Goal: Information Seeking & Learning: Learn about a topic

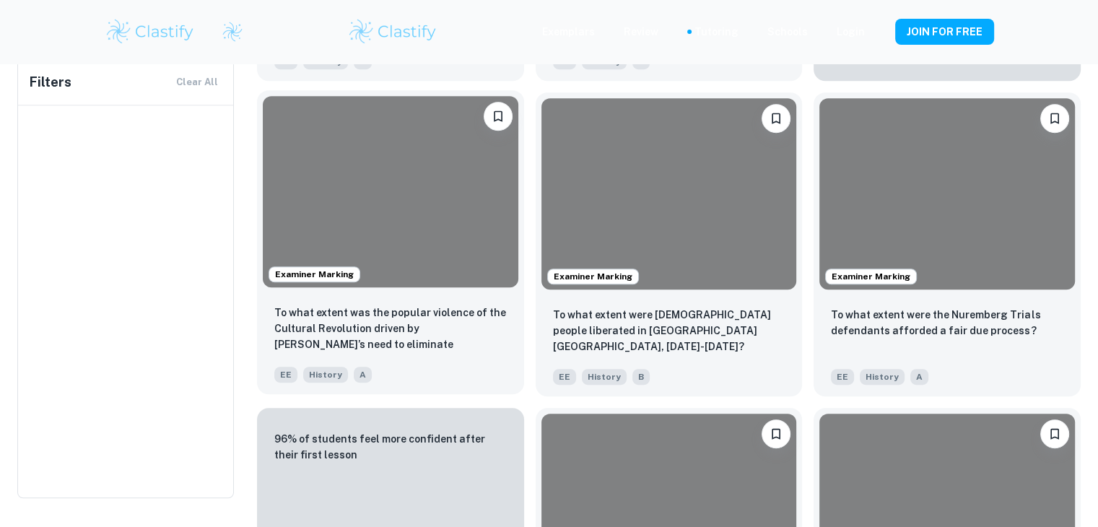
scroll to position [794, 0]
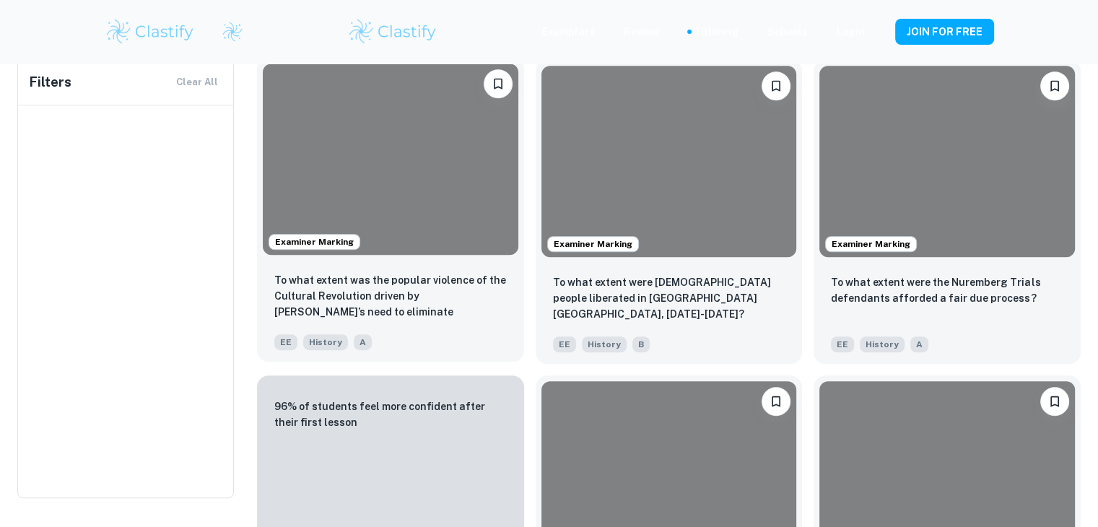
click at [471, 309] on p "To what extent was the popular violence of the Cultural Revolution driven by [P…" at bounding box center [390, 296] width 232 height 49
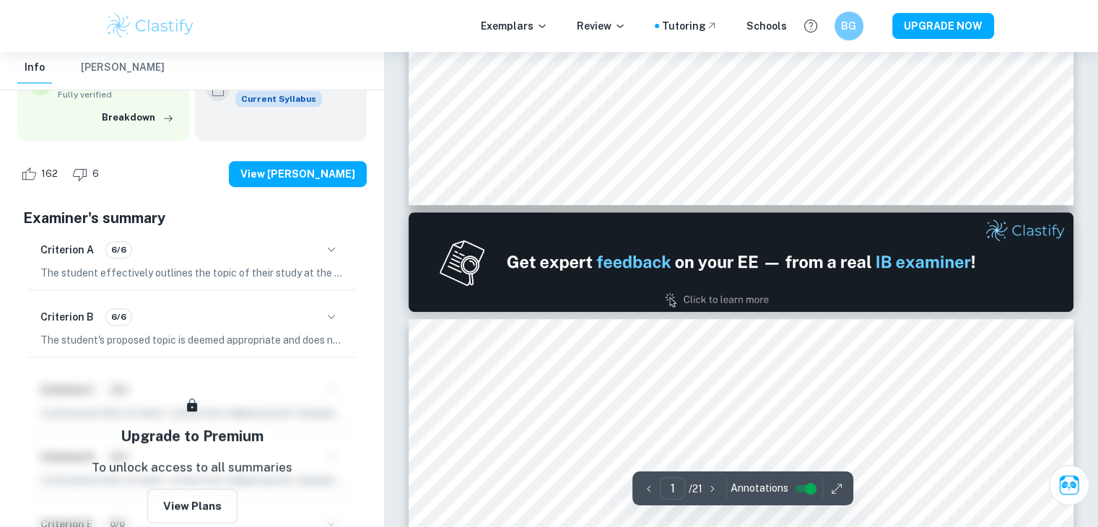
type input "2"
